Goal: Task Accomplishment & Management: Use online tool/utility

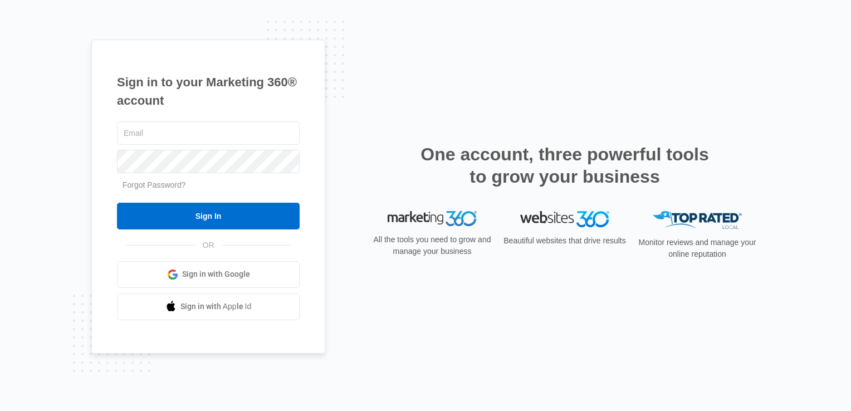
type input "[PERSON_NAME][EMAIL_ADDRESS][PERSON_NAME][DOMAIN_NAME]"
click at [224, 235] on div "[PERSON_NAME][EMAIL_ADDRESS][PERSON_NAME][DOMAIN_NAME] Forgot Password? Sign In…" at bounding box center [208, 219] width 183 height 201
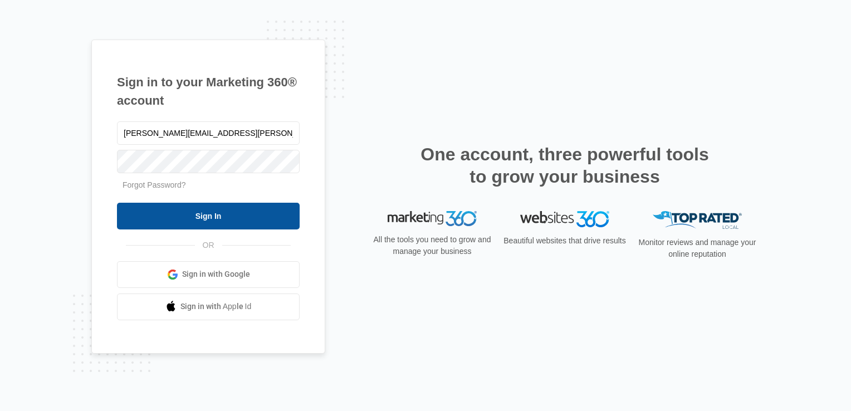
click at [259, 206] on input "Sign In" at bounding box center [208, 216] width 183 height 27
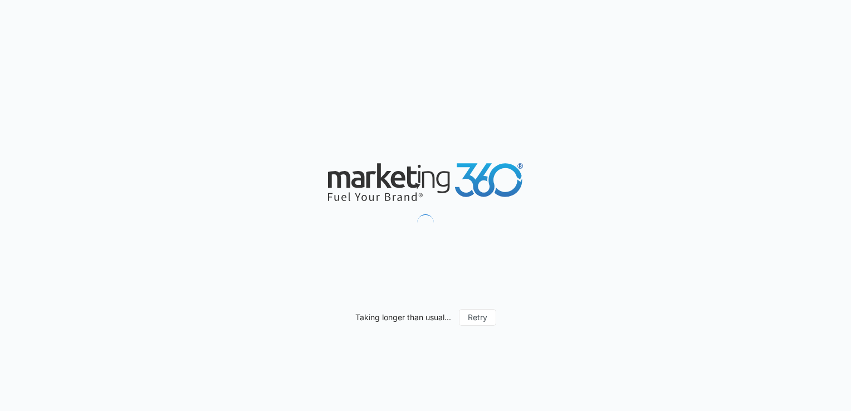
click at [347, 1] on div "Taking longer than usual... Retry" at bounding box center [425, 205] width 851 height 411
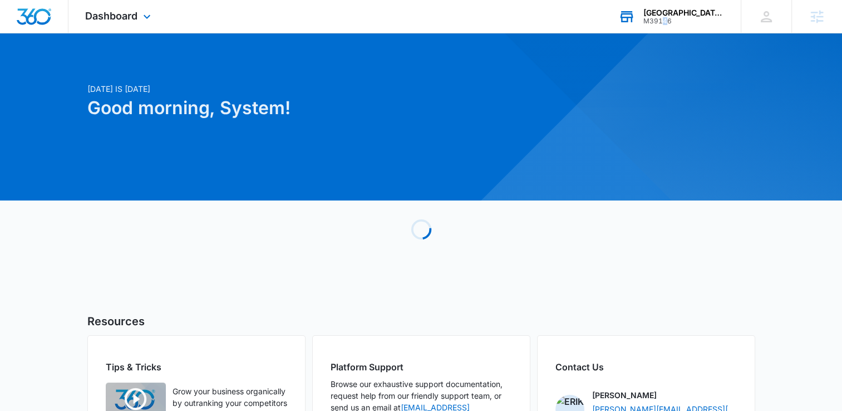
drag, startPoint x: 662, startPoint y: 30, endPoint x: 669, endPoint y: 29, distance: 6.2
click at [669, 29] on div "[GEOGRAPHIC_DATA] - [GEOGRAPHIC_DATA] M39146 Your Accounts View All" at bounding box center [671, 16] width 139 height 33
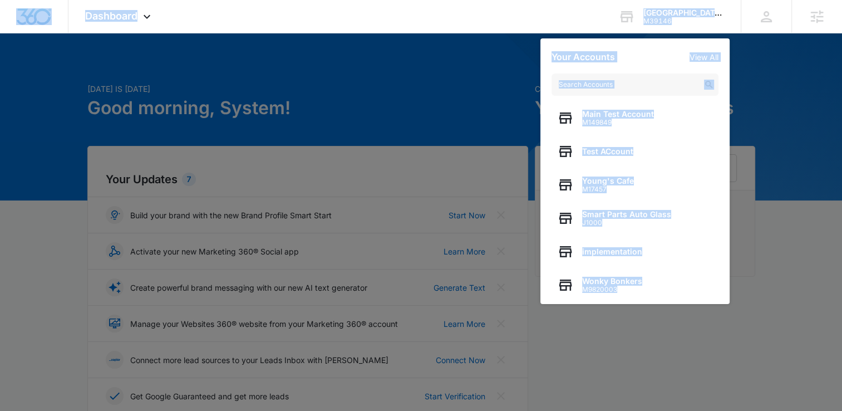
click at [0, 133] on html "Dashboard Apps Reputation Websites Forms CRM Email Social Shop Payments Content…" at bounding box center [421, 205] width 842 height 411
click at [104, 286] on div at bounding box center [421, 205] width 842 height 411
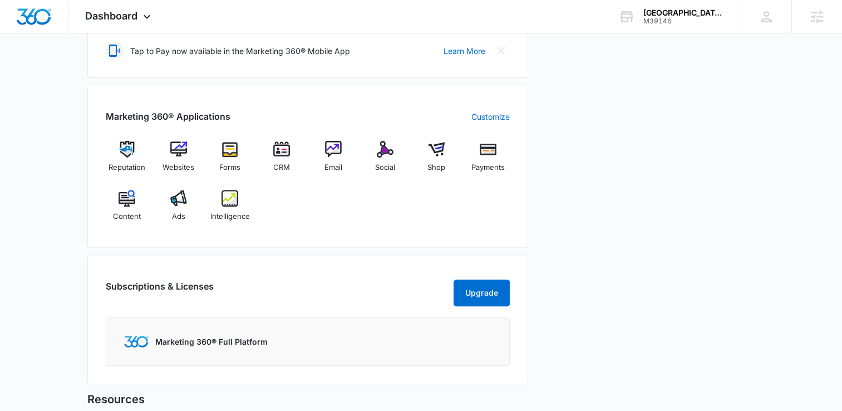
scroll to position [378, 0]
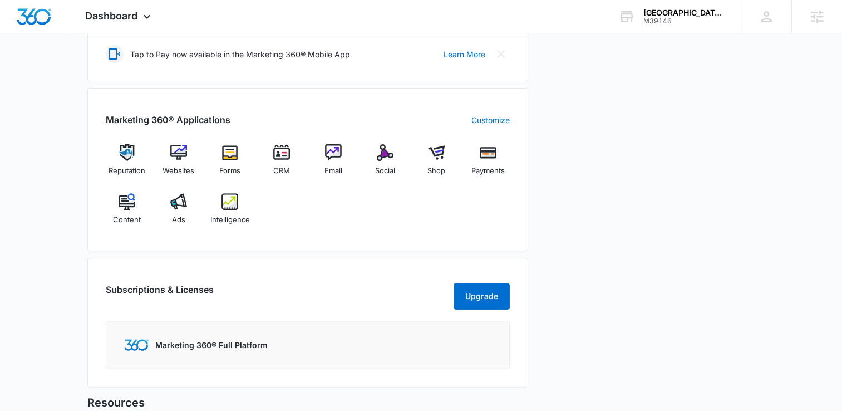
click at [293, 140] on div "Marketing 360® Applications Customize Reputation Websites Forms CRM Email Socia…" at bounding box center [307, 169] width 441 height 163
click at [283, 161] on div "CRM" at bounding box center [282, 164] width 43 height 40
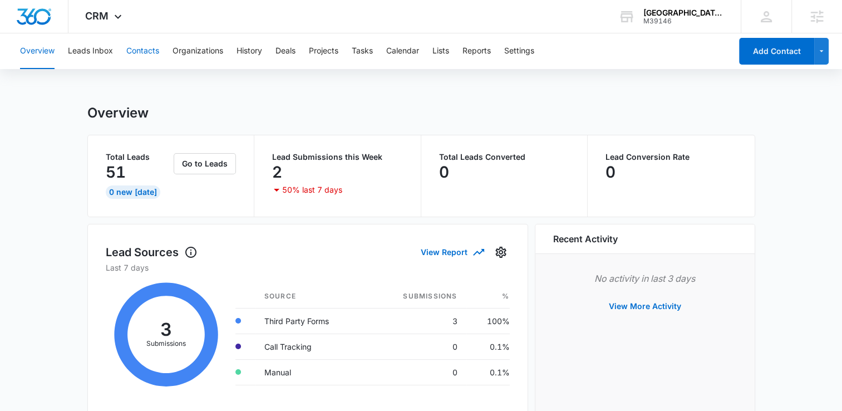
click at [134, 50] on button "Contacts" at bounding box center [142, 51] width 33 height 36
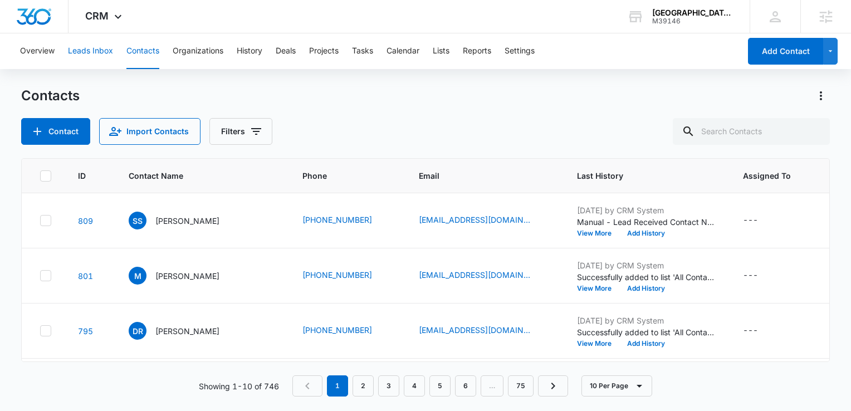
click at [97, 51] on button "Leads Inbox" at bounding box center [90, 51] width 45 height 36
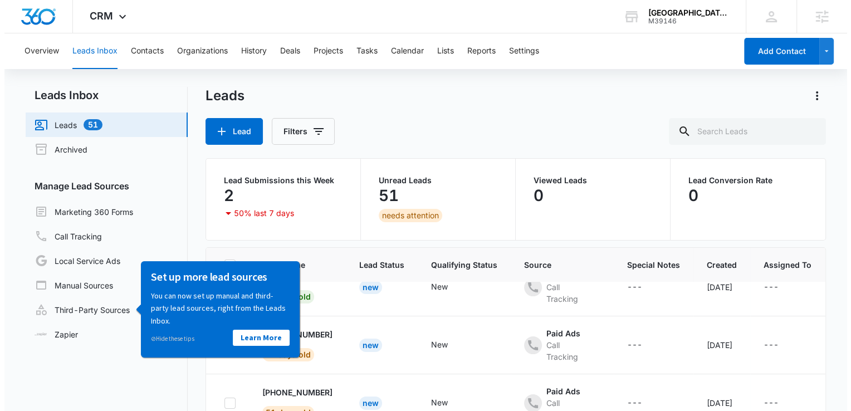
scroll to position [146, 0]
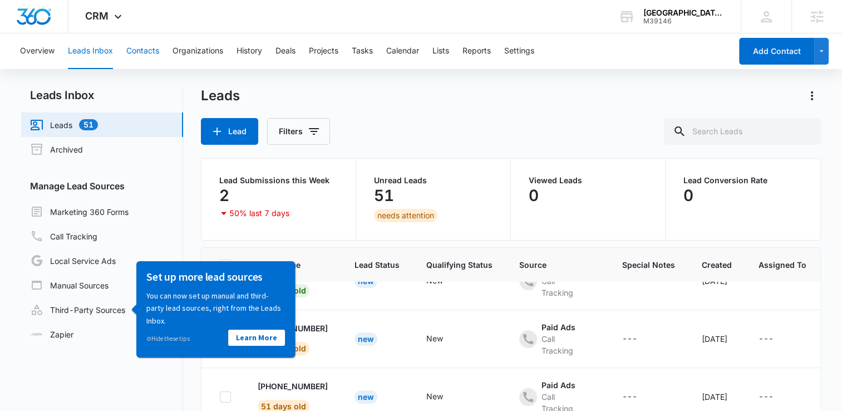
click at [158, 57] on button "Contacts" at bounding box center [142, 51] width 33 height 36
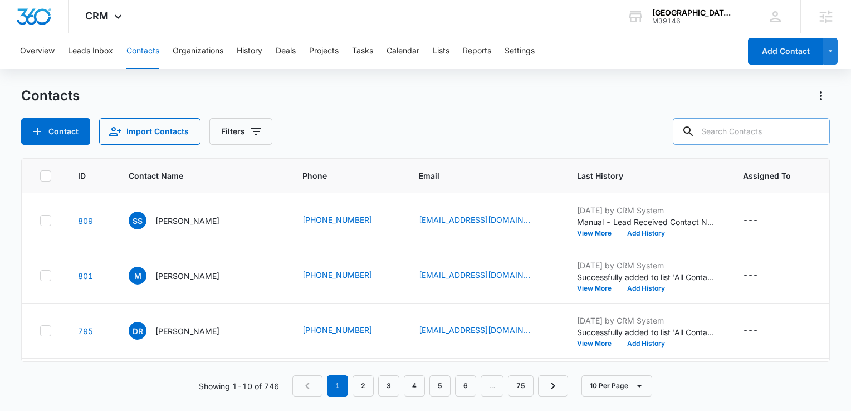
click at [741, 131] on input "text" at bounding box center [750, 131] width 157 height 27
type input "young"
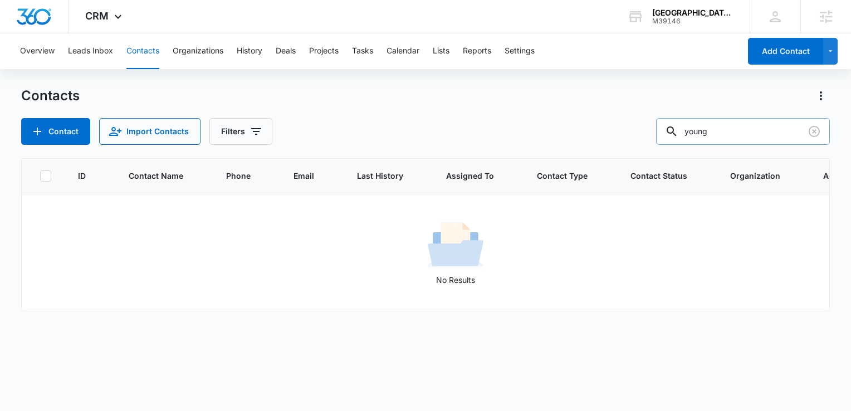
click at [741, 131] on input "young" at bounding box center [743, 131] width 174 height 27
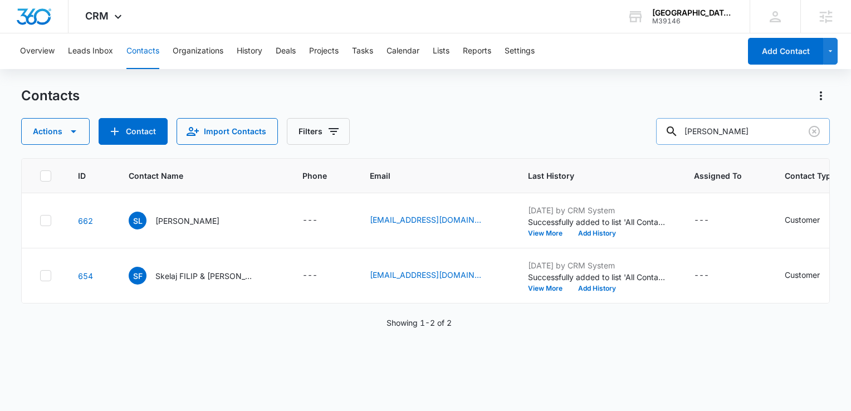
type input "[PERSON_NAME]"
